Goal: Check status: Check status

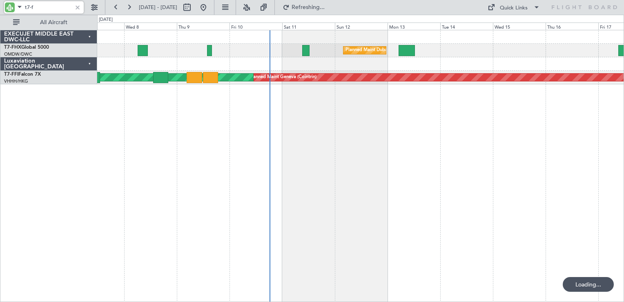
click at [77, 4] on div at bounding box center [77, 7] width 9 height 9
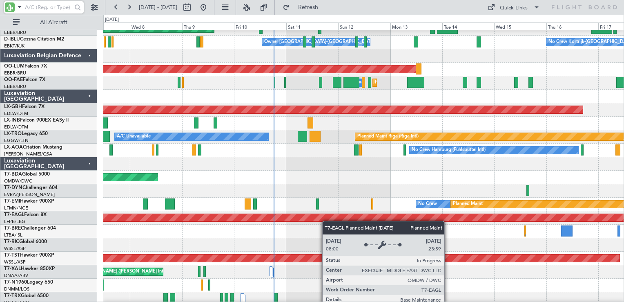
scroll to position [763, 0]
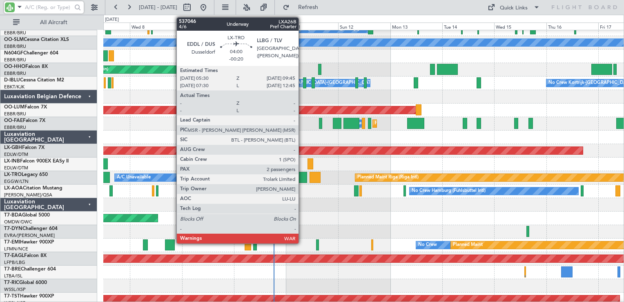
click at [302, 177] on div at bounding box center [302, 177] width 9 height 11
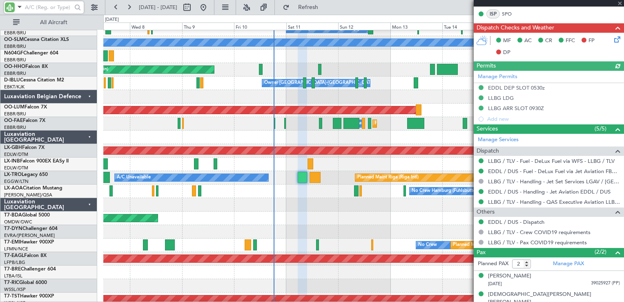
scroll to position [197, 0]
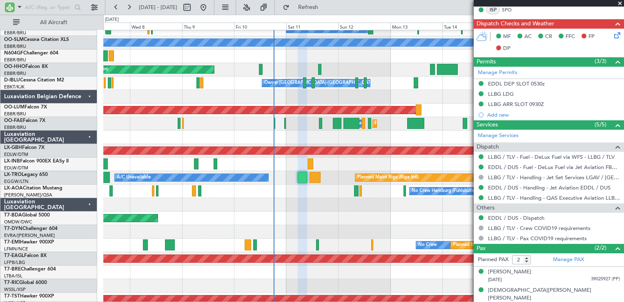
click at [619, 0] on span at bounding box center [620, 3] width 8 height 7
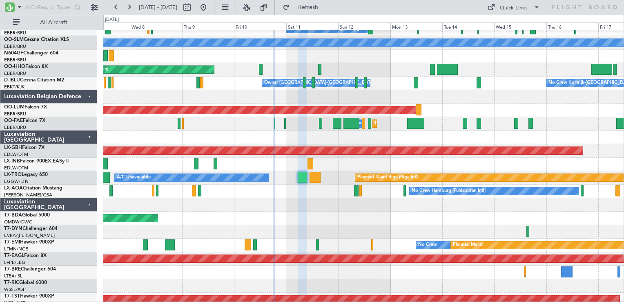
type input "0"
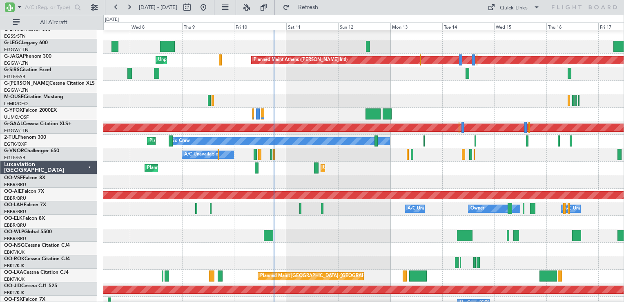
scroll to position [354, 0]
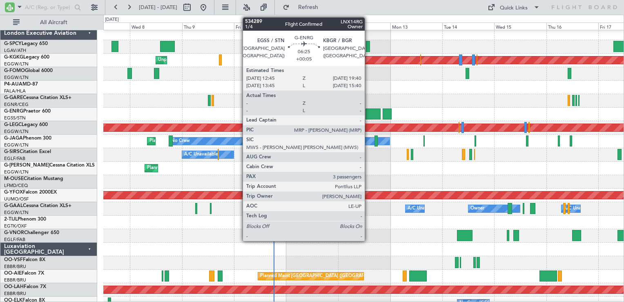
click at [367, 115] on div at bounding box center [373, 113] width 15 height 11
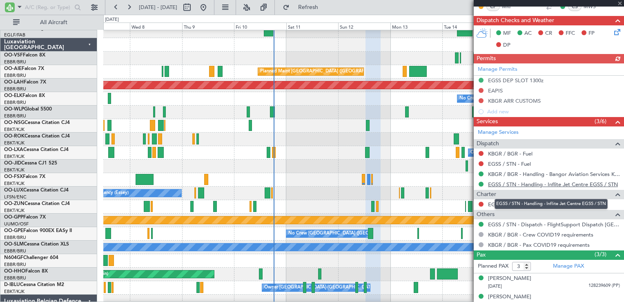
scroll to position [188, 0]
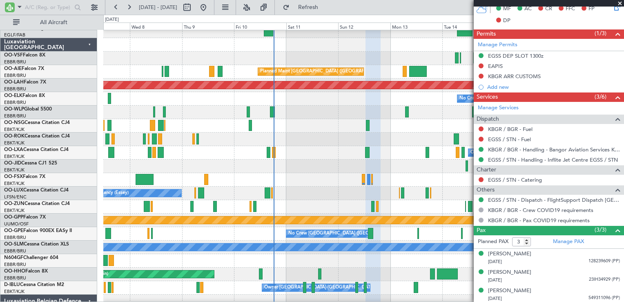
click at [621, 6] on span at bounding box center [620, 3] width 8 height 7
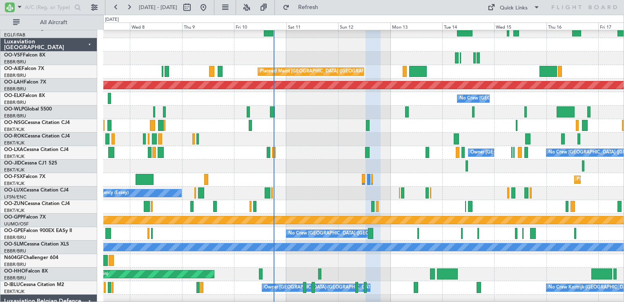
type input "0"
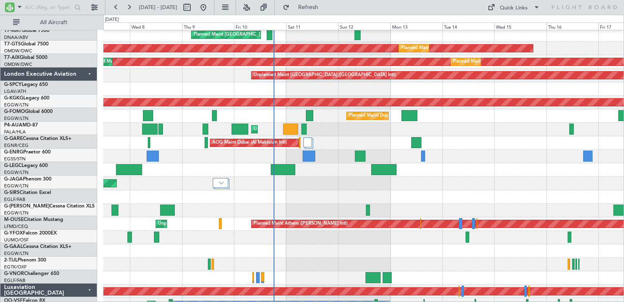
scroll to position [191, 0]
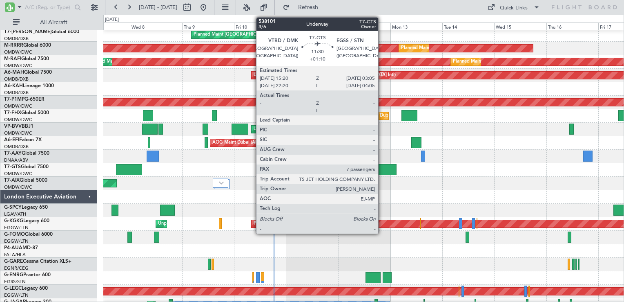
click at [382, 171] on div at bounding box center [384, 169] width 26 height 11
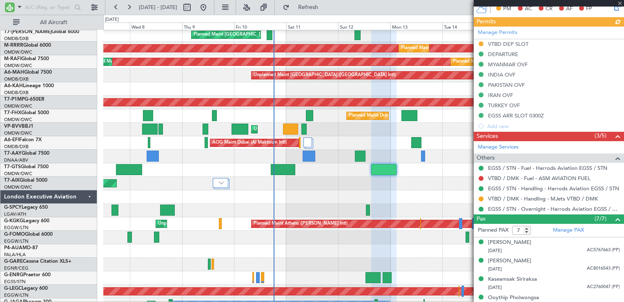
scroll to position [271, 0]
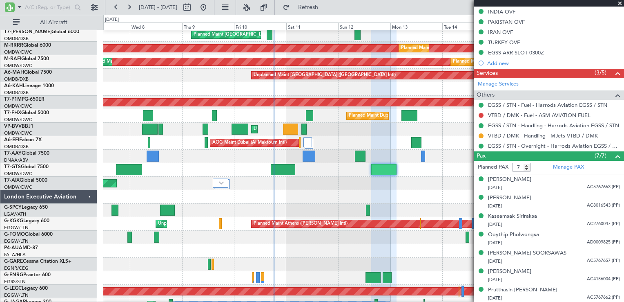
click at [620, 6] on span at bounding box center [620, 3] width 8 height 7
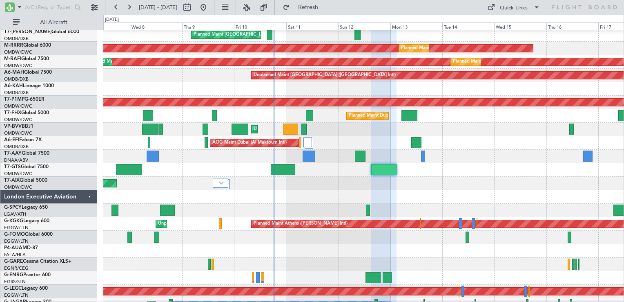
type input "0"
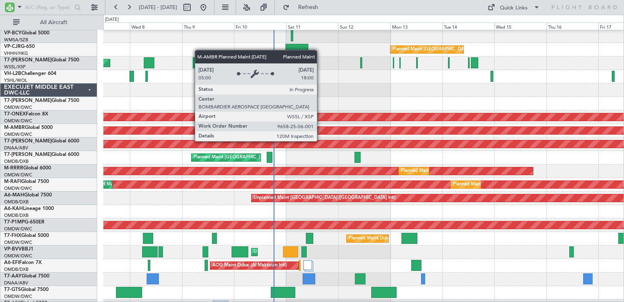
scroll to position [0, 0]
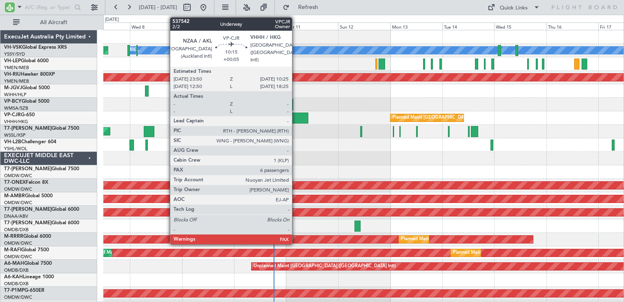
click at [296, 121] on div at bounding box center [297, 117] width 23 height 11
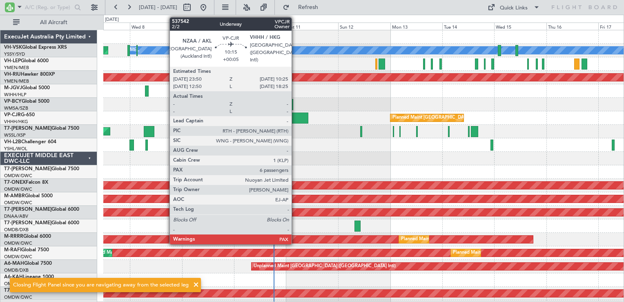
click at [295, 118] on div at bounding box center [297, 117] width 23 height 11
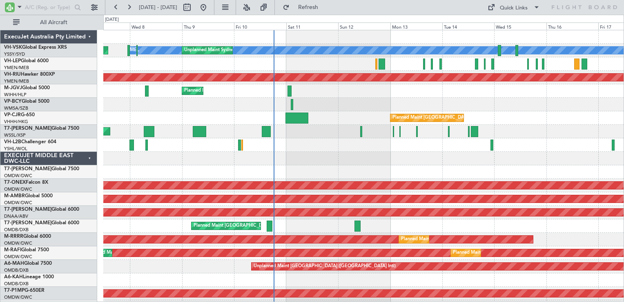
click at [195, 286] on div "Planned Maint Savannah (Savannah/hilton Head Intl)" at bounding box center [363, 292] width 521 height 13
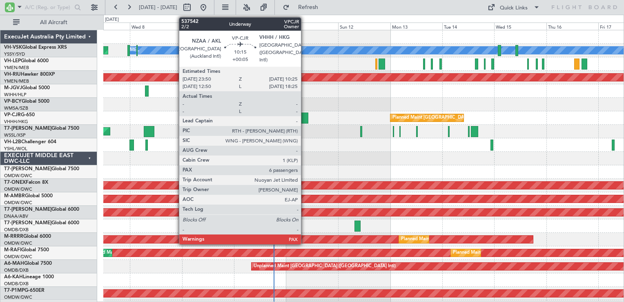
click at [299, 118] on div at bounding box center [297, 117] width 23 height 11
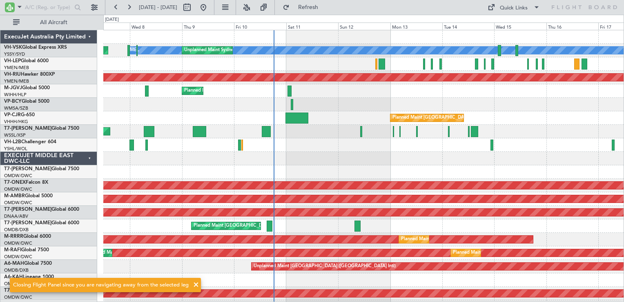
click at [297, 122] on div at bounding box center [297, 117] width 23 height 11
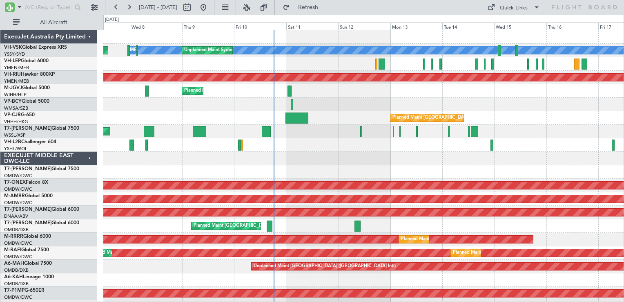
click at [297, 119] on div at bounding box center [297, 117] width 23 height 11
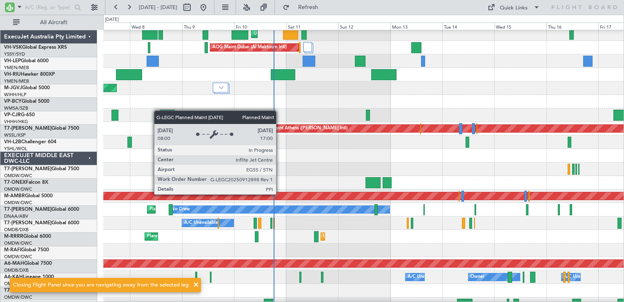
scroll to position [286, 0]
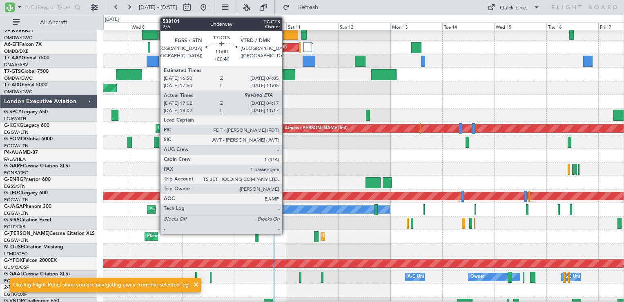
click at [286, 73] on div at bounding box center [283, 74] width 25 height 11
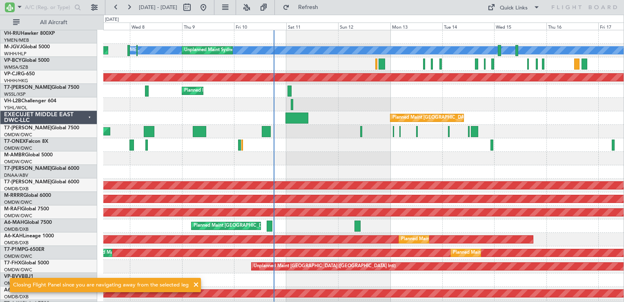
scroll to position [0, 0]
